Goal: Task Accomplishment & Management: Complete application form

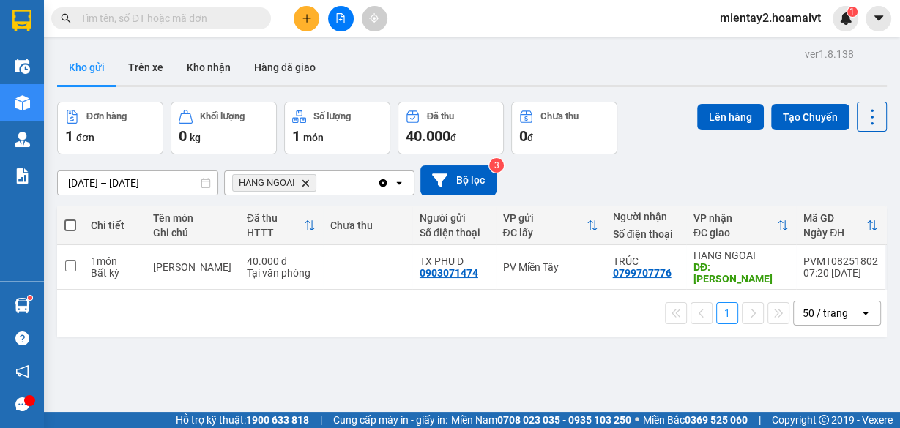
click at [305, 176] on span "HANG NGOAI Delete" at bounding box center [274, 183] width 84 height 18
click at [307, 183] on icon "HANG NGOAI, close by backspace" at bounding box center [305, 182] width 7 height 7
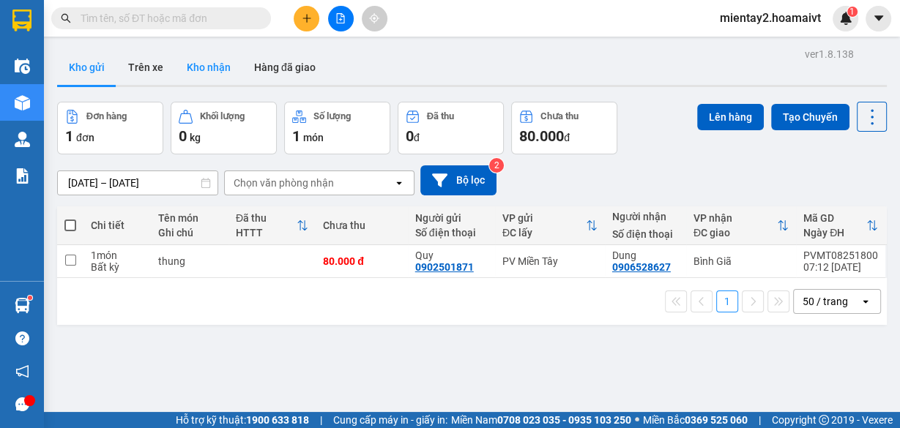
drag, startPoint x: 212, startPoint y: 58, endPoint x: 195, endPoint y: 62, distance: 17.4
click at [211, 59] on button "Kho nhận" at bounding box center [208, 67] width 67 height 35
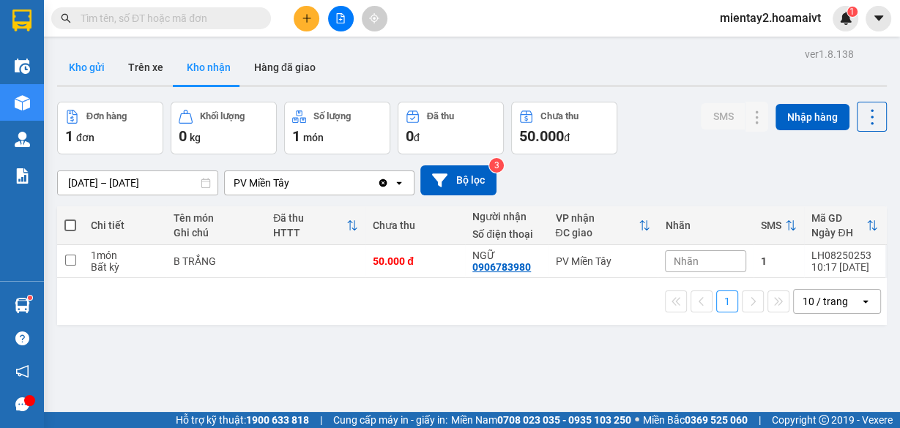
click at [92, 65] on button "Kho gửi" at bounding box center [86, 67] width 59 height 35
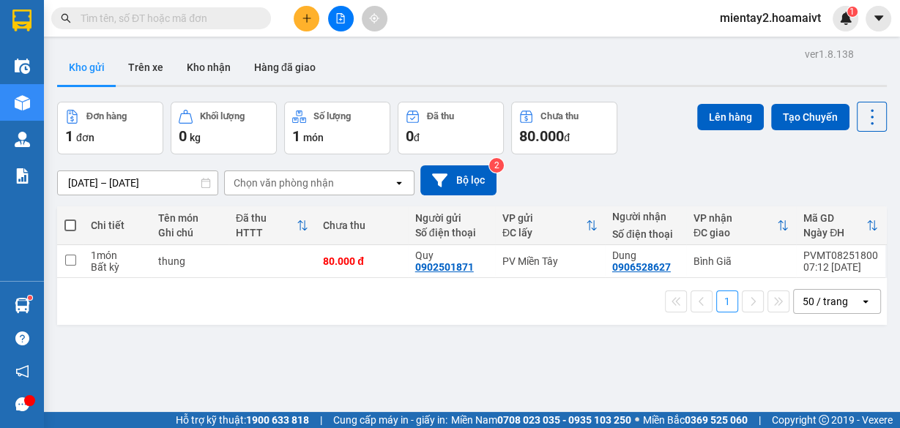
click at [328, 186] on div "Chọn văn phòng nhận" at bounding box center [284, 183] width 100 height 15
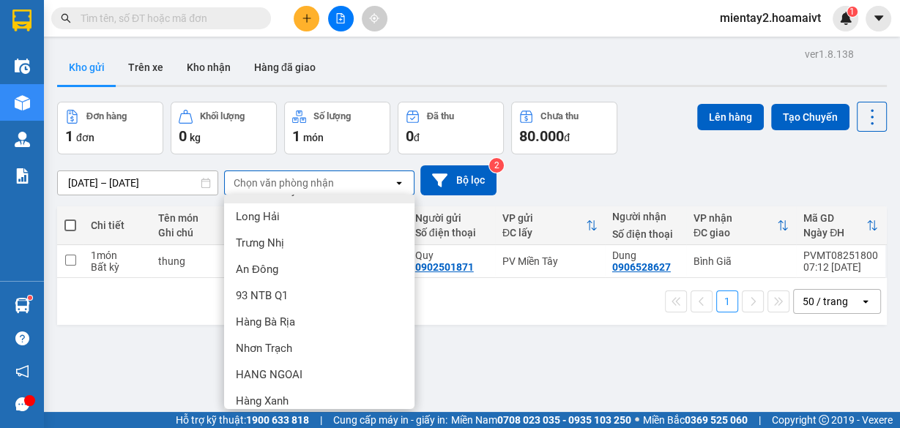
scroll to position [140, 0]
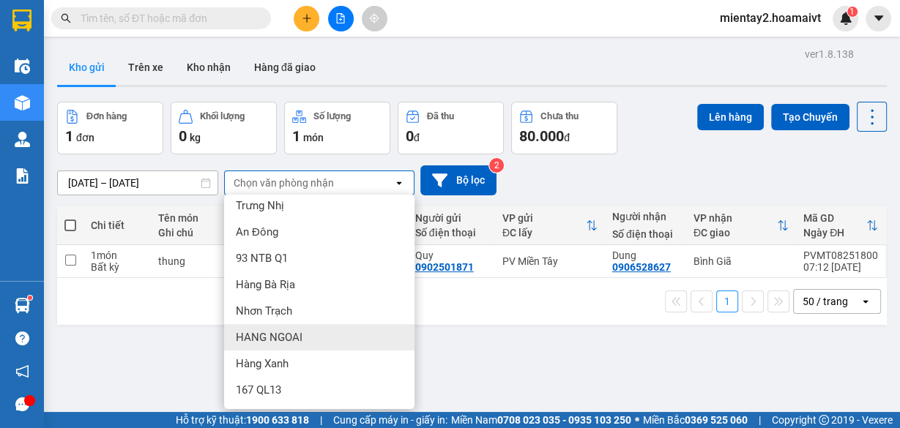
click at [299, 332] on span "HANG NGOAI" at bounding box center [269, 337] width 67 height 15
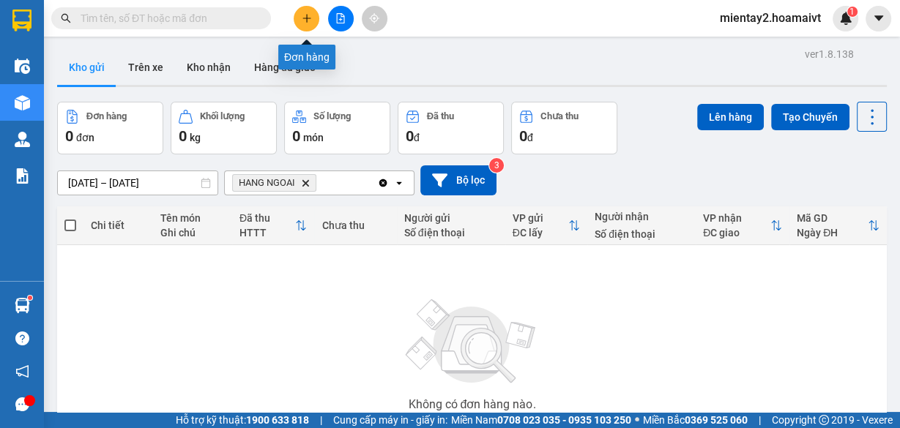
click at [299, 16] on button at bounding box center [307, 19] width 26 height 26
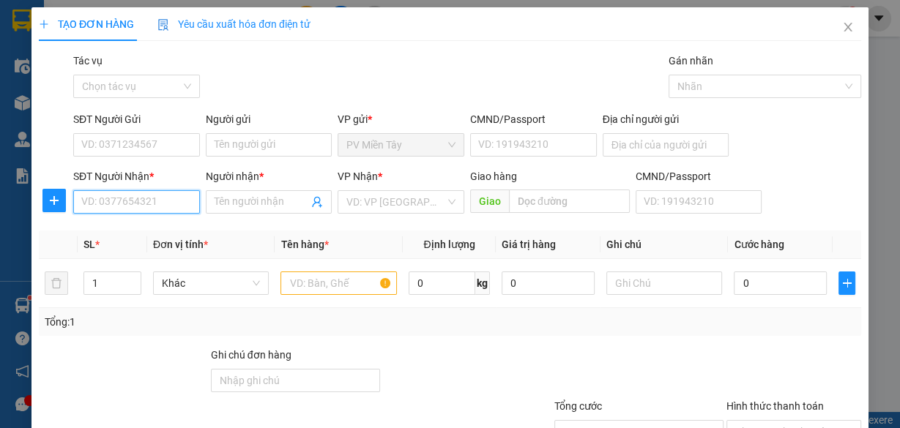
click at [151, 198] on input "SĐT Người Nhận *" at bounding box center [136, 201] width 127 height 23
type input "0967441805"
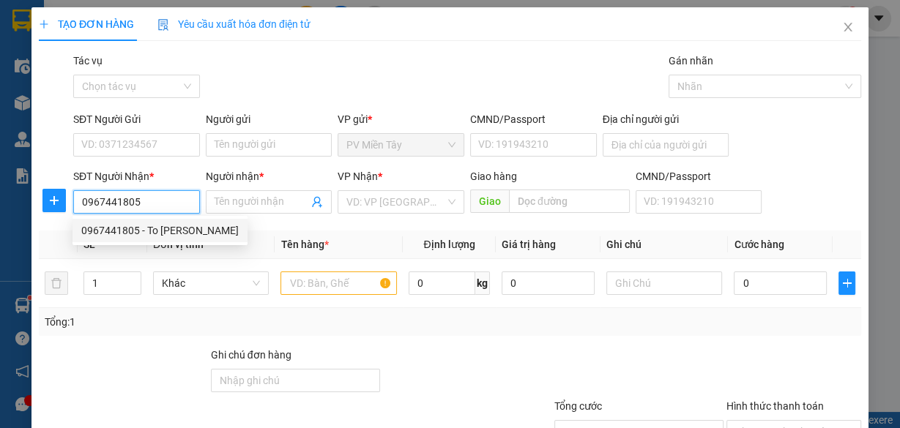
click at [164, 228] on div "0967441805 - To [PERSON_NAME]" at bounding box center [159, 231] width 157 height 16
type input "0977716733 Trang Q7"
type input "To [PERSON_NAME]"
type input "[PERSON_NAME]"
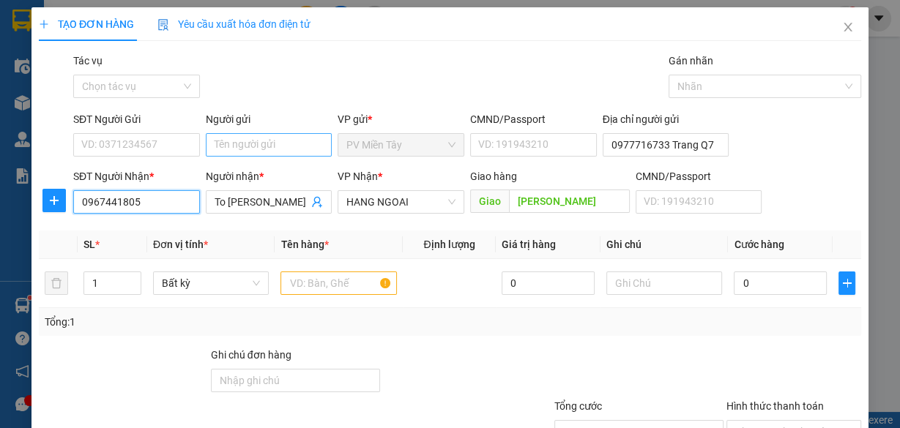
type input "0967441805"
click at [264, 143] on input "Người gửi" at bounding box center [269, 144] width 127 height 23
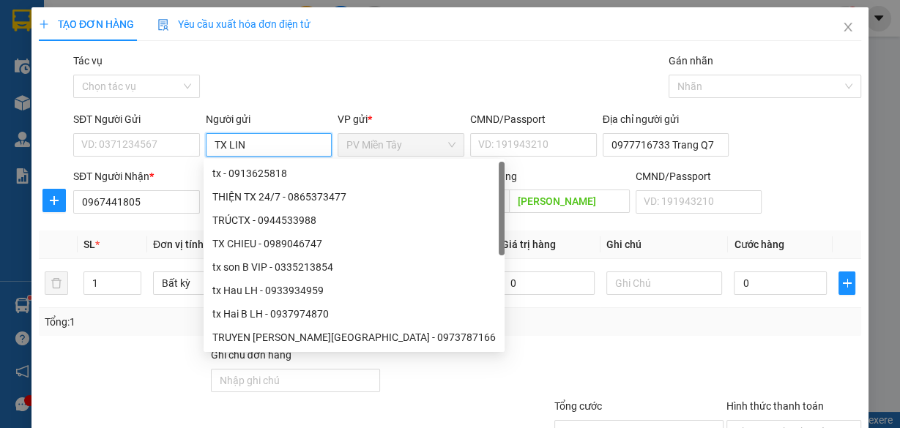
type input "TX [PERSON_NAME]"
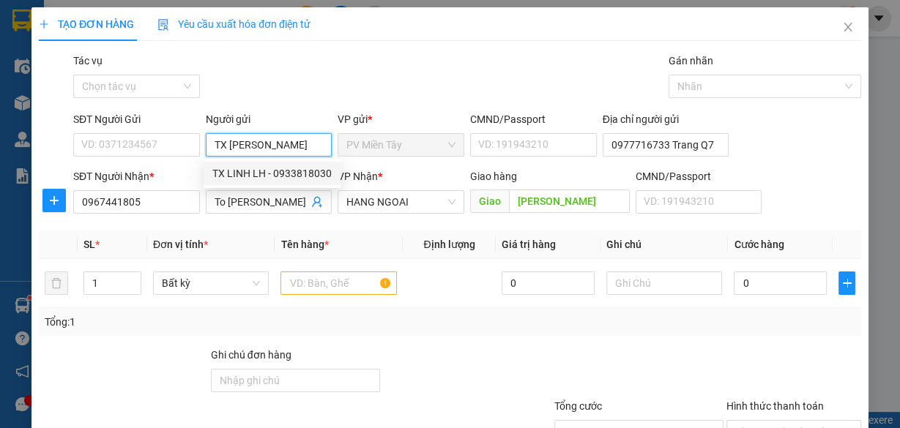
click at [275, 171] on div "TX LINH LH - 0933818030" at bounding box center [271, 173] width 119 height 16
type input "0933818030"
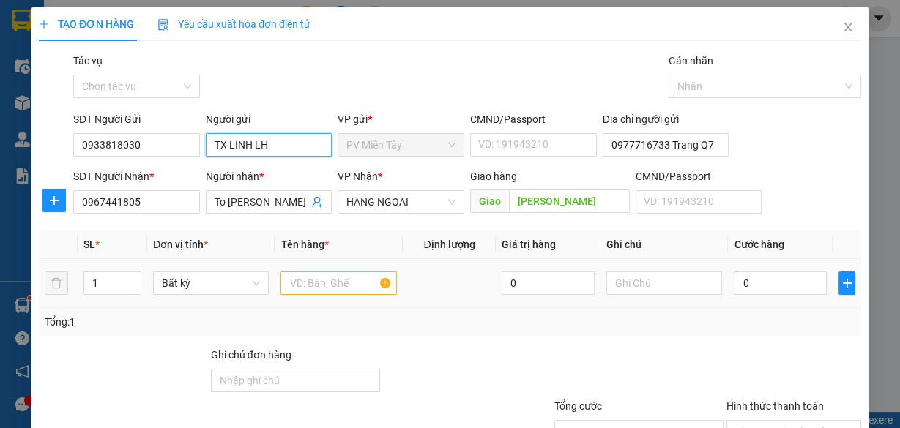
type input "TX LINH LH"
click at [318, 290] on input "text" at bounding box center [338, 283] width 116 height 23
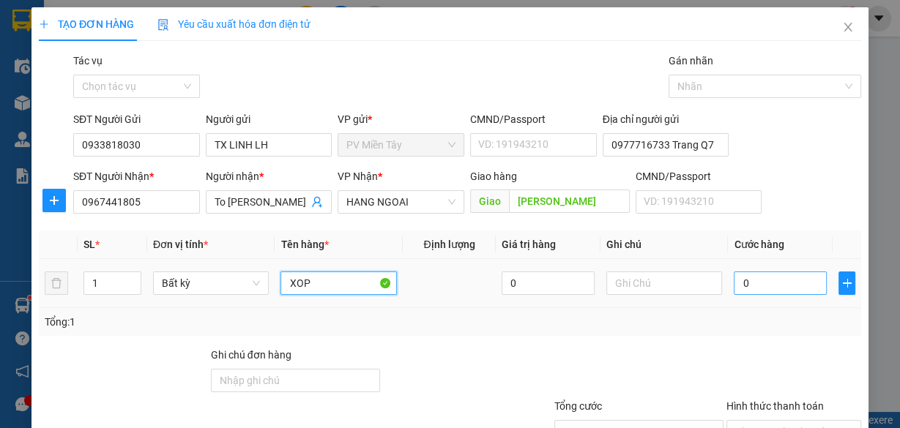
type input "XOP"
click at [763, 285] on input "0" at bounding box center [780, 283] width 93 height 23
type input "1"
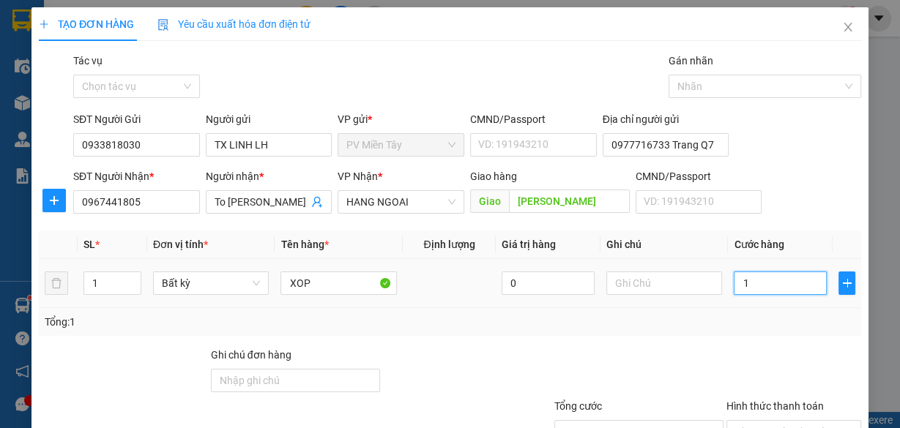
type input "10"
type input "100"
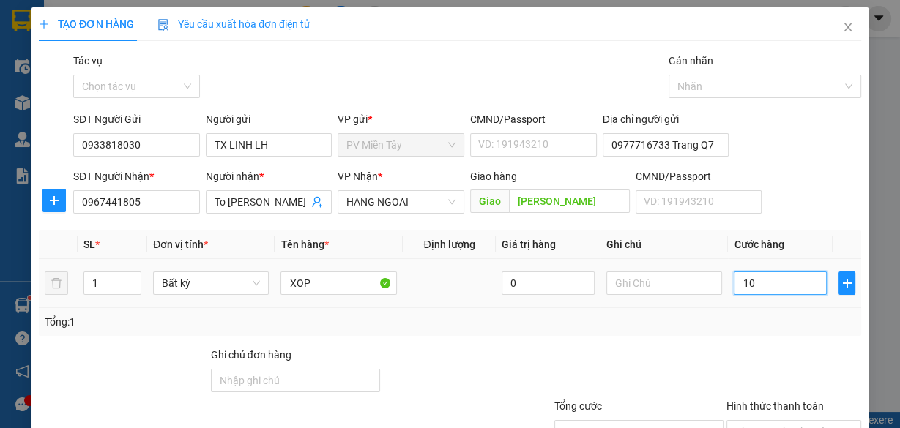
type input "100"
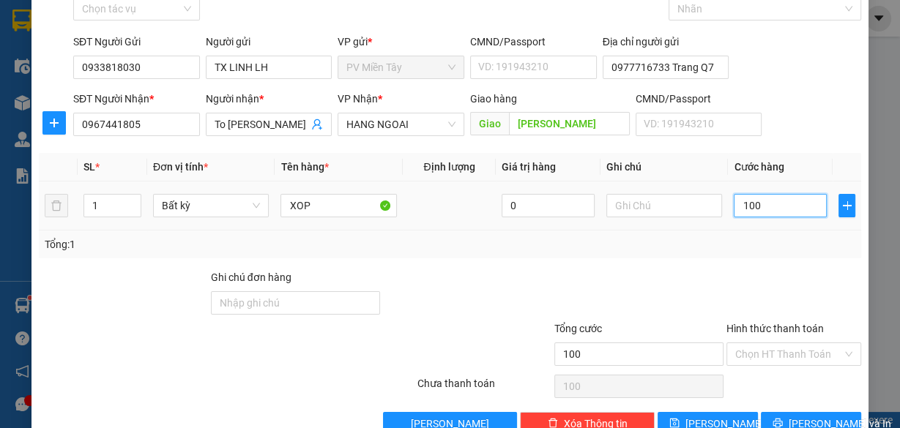
scroll to position [111, 0]
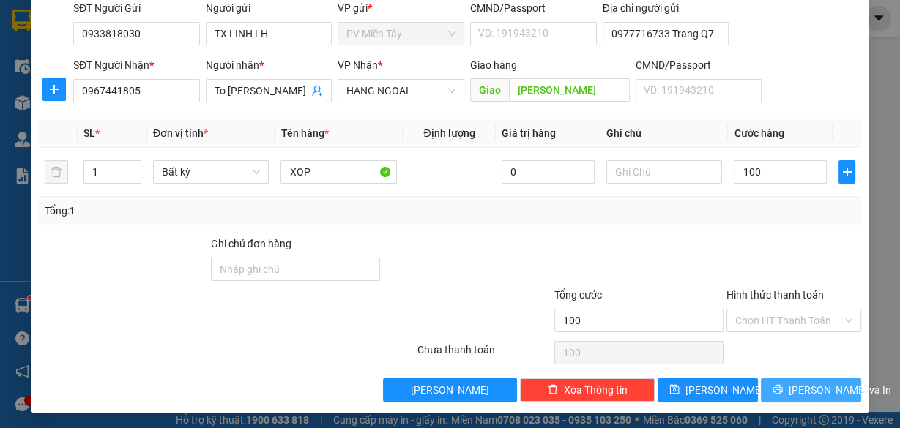
type input "100.000"
click at [805, 387] on span "[PERSON_NAME] và In" at bounding box center [839, 390] width 102 height 16
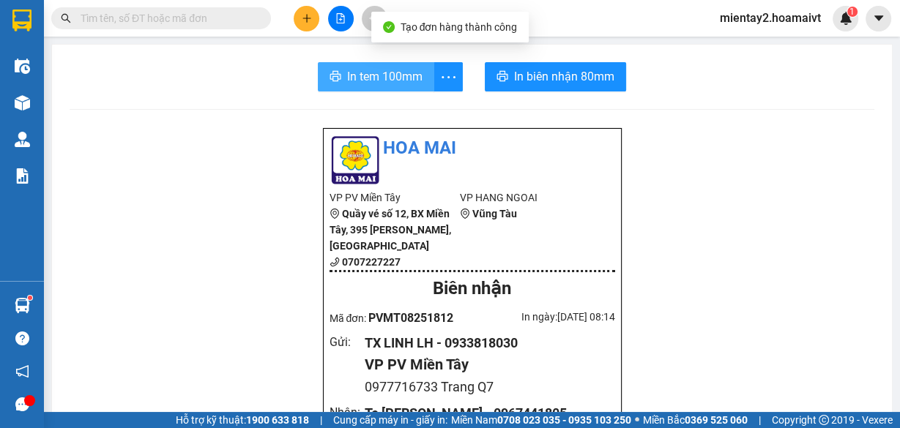
click at [387, 68] on span "In tem 100mm" at bounding box center [384, 76] width 75 height 18
